Goal: Task Accomplishment & Management: Use online tool/utility

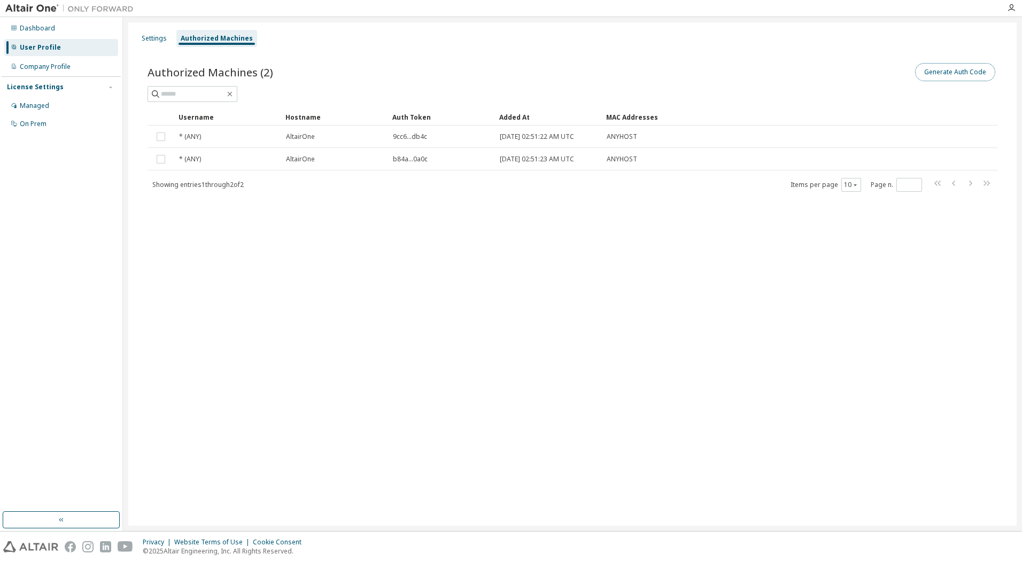
click at [955, 73] on button "Generate Auth Code" at bounding box center [955, 72] width 80 height 18
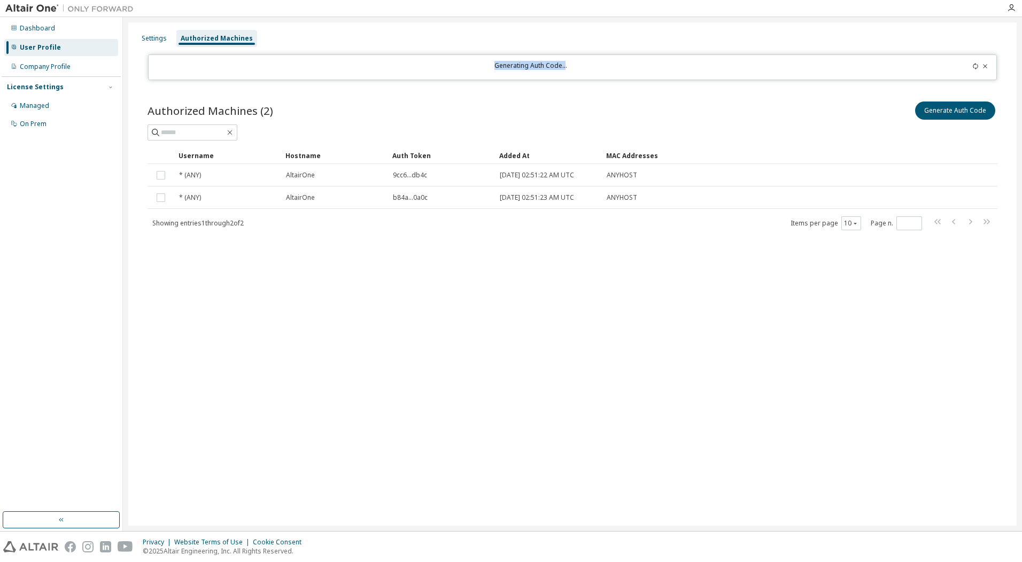
drag, startPoint x: 566, startPoint y: 66, endPoint x: 496, endPoint y: 67, distance: 70.1
click at [496, 67] on div "Generating Auth Code..." at bounding box center [531, 67] width 752 height 12
drag, startPoint x: 496, startPoint y: 67, endPoint x: 582, endPoint y: 90, distance: 89.1
click at [579, 89] on div "Authorized Machines (2) Generate Auth Code Clear Load Save Save As Field Operat…" at bounding box center [573, 173] width 876 height 172
drag, startPoint x: 632, startPoint y: 110, endPoint x: 582, endPoint y: 79, distance: 59.3
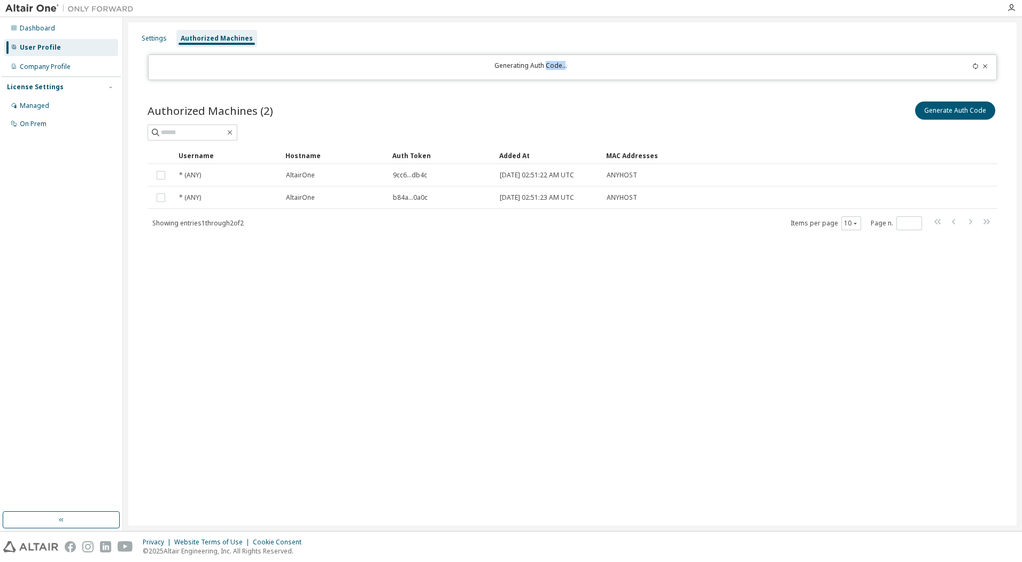
drag, startPoint x: 547, startPoint y: 66, endPoint x: 568, endPoint y: 66, distance: 20.9
click at [568, 66] on div "Generating Auth Code..." at bounding box center [531, 67] width 752 height 12
drag, startPoint x: 568, startPoint y: 66, endPoint x: 563, endPoint y: 95, distance: 28.7
click at [563, 95] on div "Authorized Machines (2) Generate Auth Code Clear Load Save Save As Field Operat…" at bounding box center [573, 173] width 876 height 172
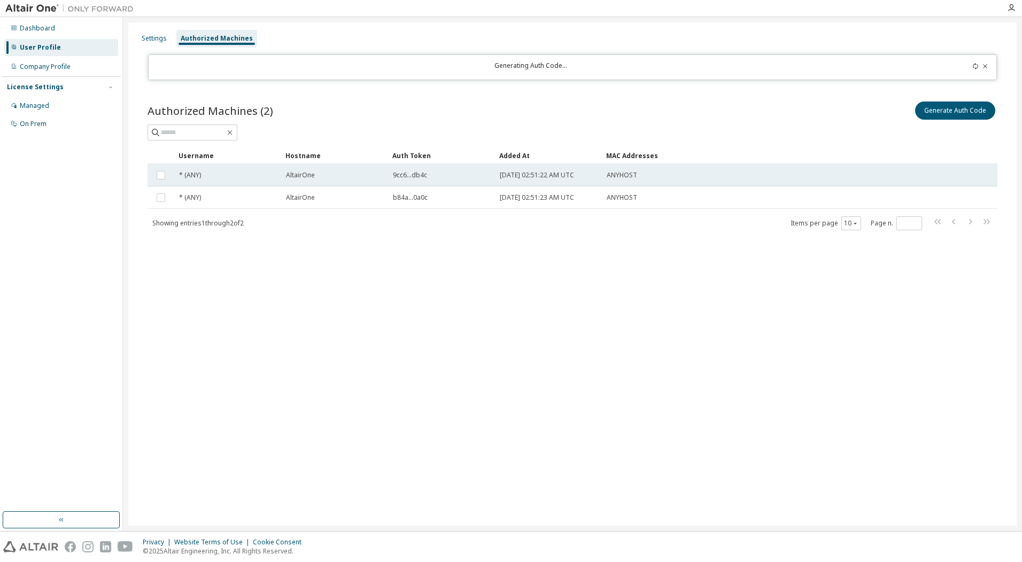
click at [247, 179] on div "* (ANY)" at bounding box center [227, 175] width 97 height 9
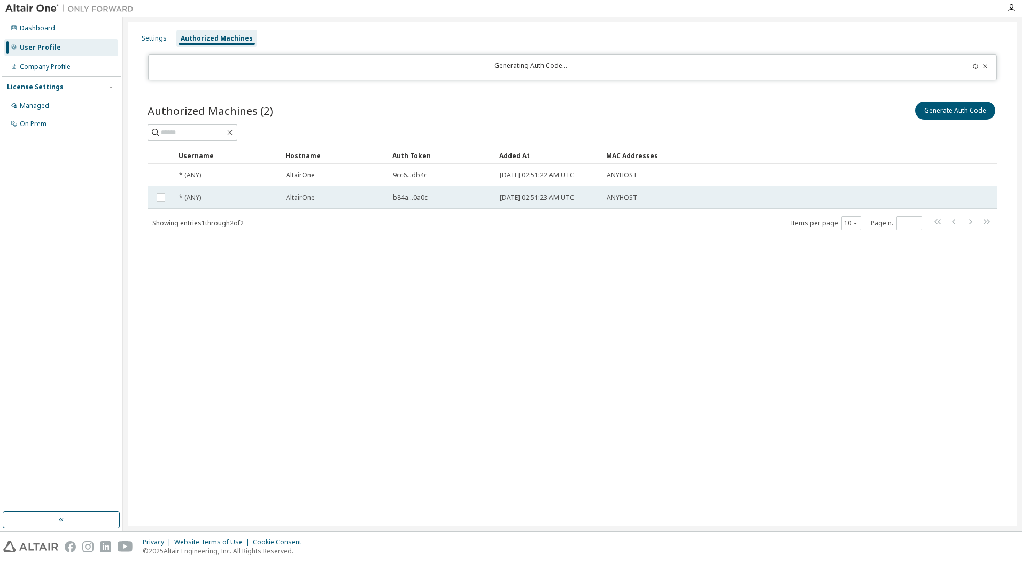
click at [294, 203] on td "AltairOne" at bounding box center [334, 198] width 107 height 22
click at [215, 201] on div "* (ANY)" at bounding box center [227, 198] width 97 height 9
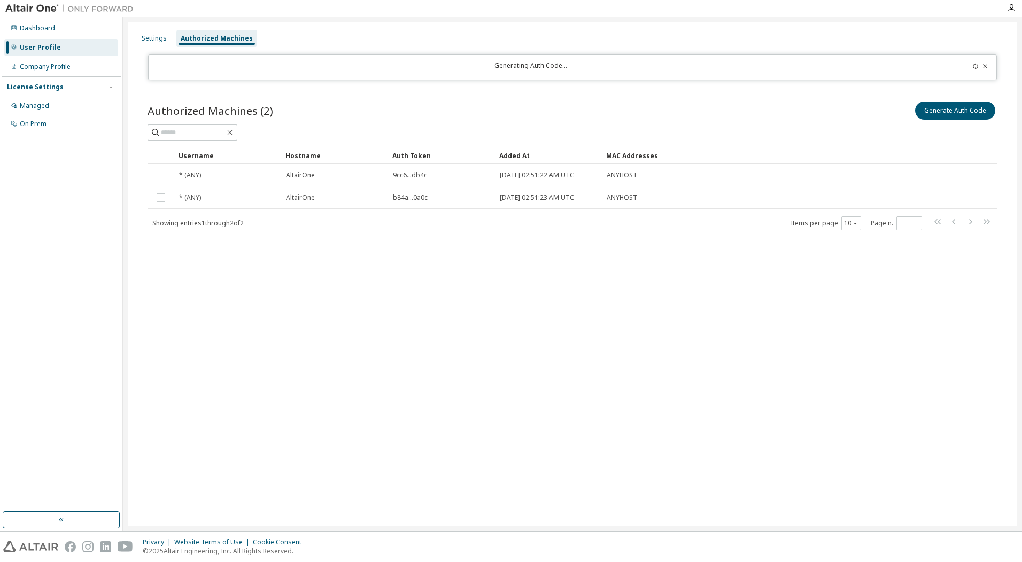
drag, startPoint x: 996, startPoint y: 451, endPoint x: 790, endPoint y: 423, distance: 207.6
click at [982, 445] on div "Settings Authorized Machines Generating Auth Code... Authorized Machines (2) Ge…" at bounding box center [572, 274] width 889 height 504
click at [554, 369] on div "Settings Authorized Machines Generating Auth Code... Authorized Machines (2) Ge…" at bounding box center [572, 274] width 889 height 504
click at [434, 408] on div "Settings Authorized Machines Generating Auth Code... Authorized Machines (2) Ge…" at bounding box center [572, 274] width 889 height 504
